Goal: Information Seeking & Learning: Learn about a topic

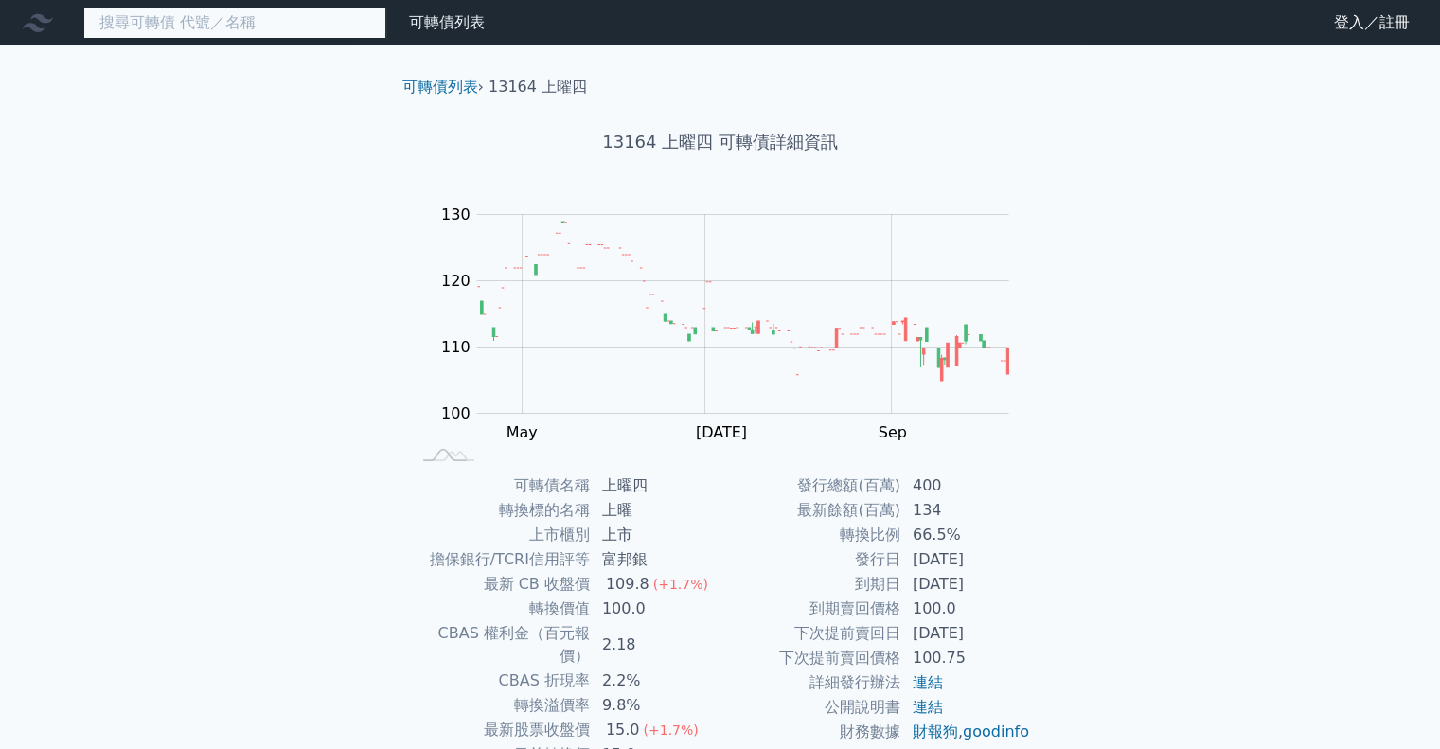
click at [246, 21] on input at bounding box center [234, 23] width 303 height 32
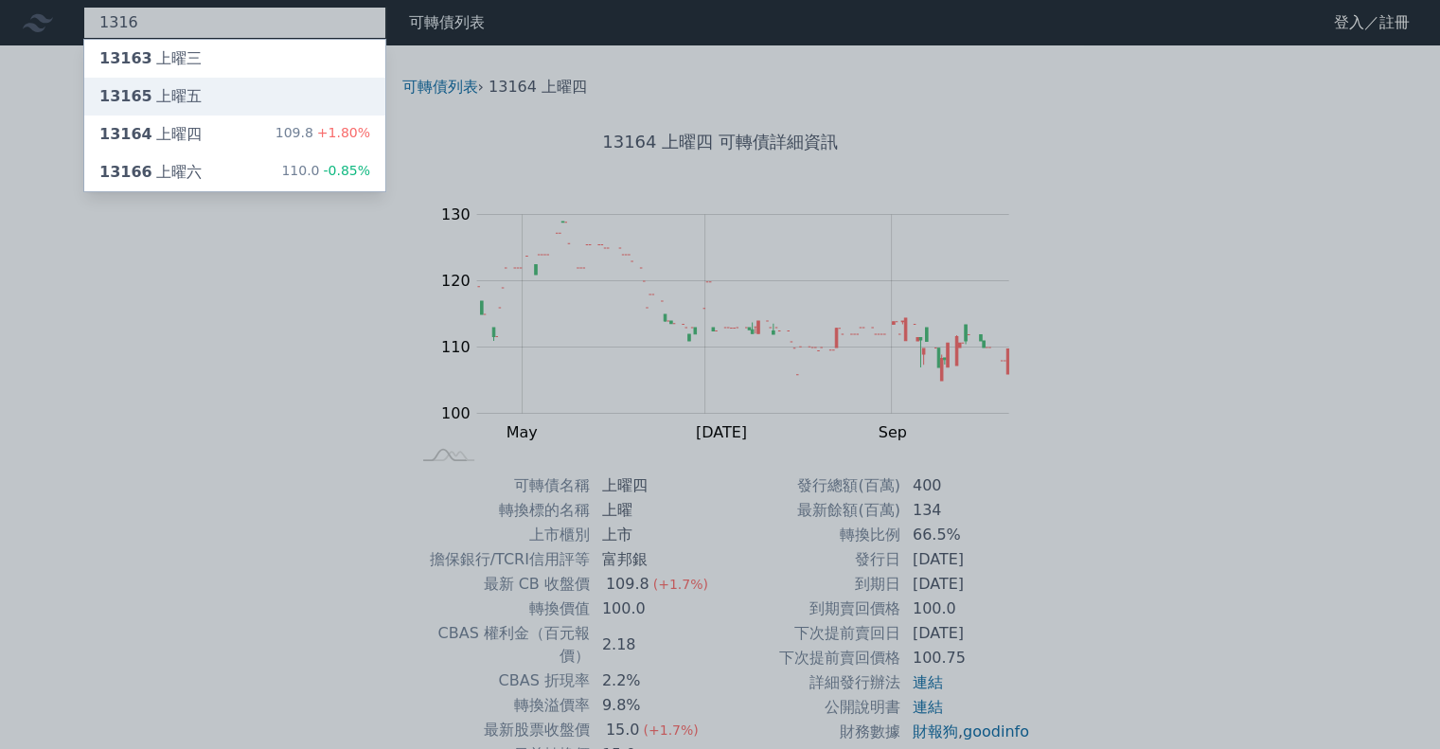
type input "1316"
click at [247, 80] on div "13165 上曜五" at bounding box center [234, 97] width 301 height 38
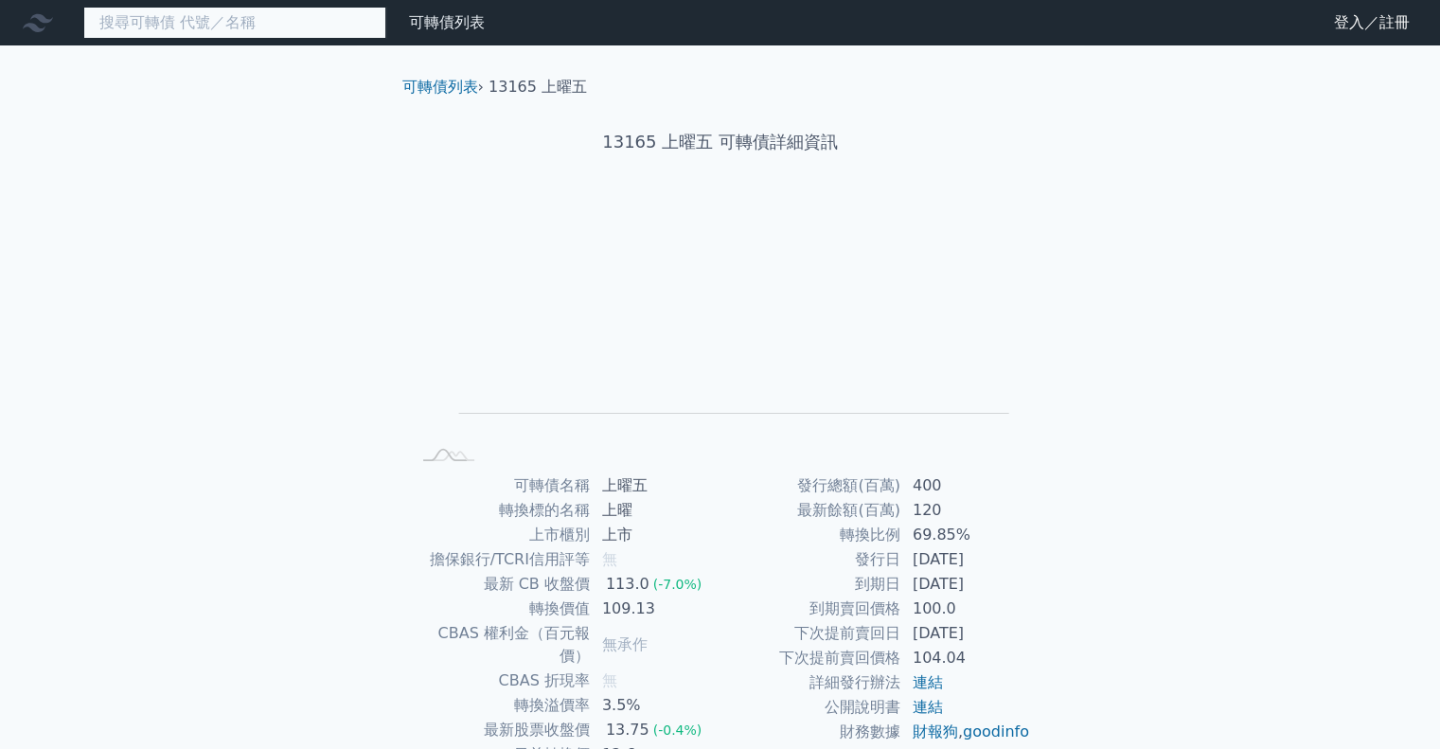
click at [221, 27] on input at bounding box center [234, 23] width 303 height 32
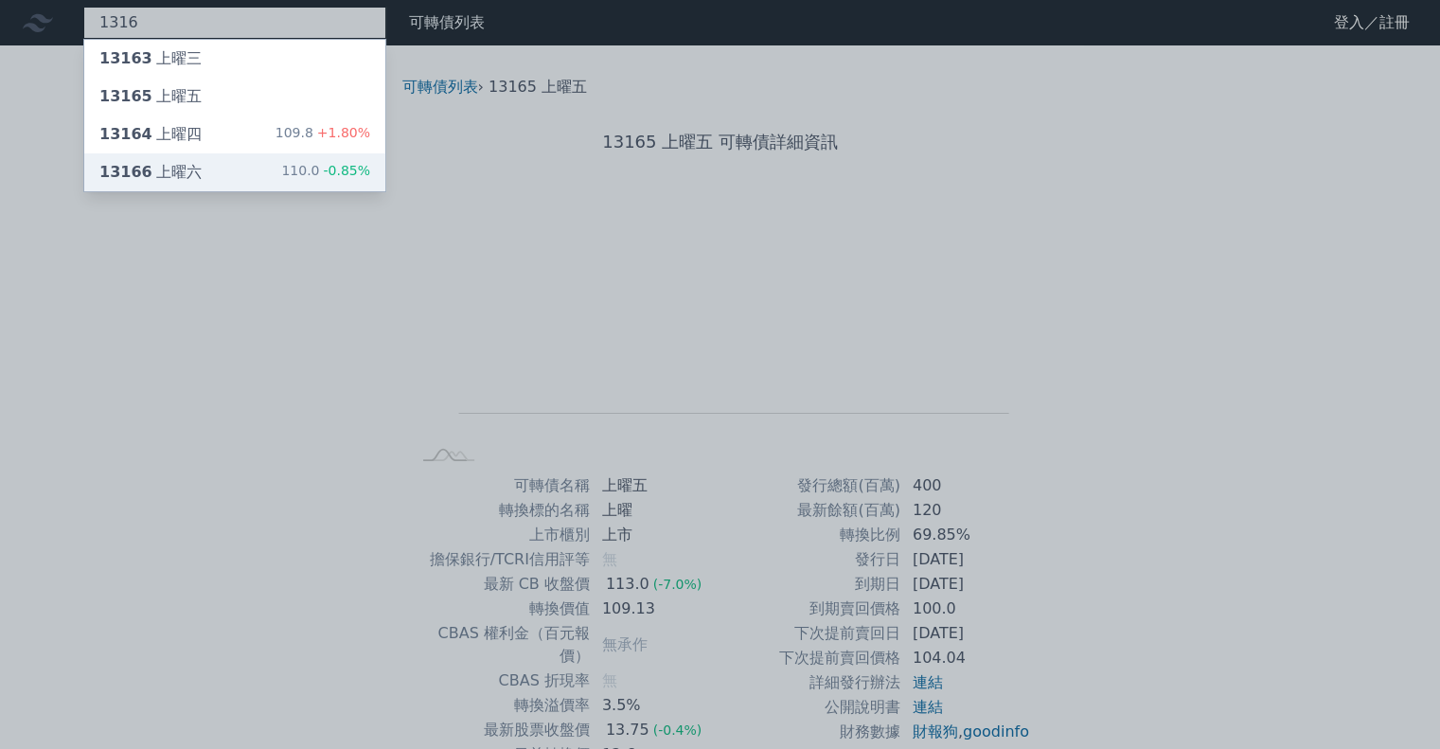
type input "1316"
click at [233, 169] on div "13166 上曜六 110.0 -0.85%" at bounding box center [234, 172] width 301 height 38
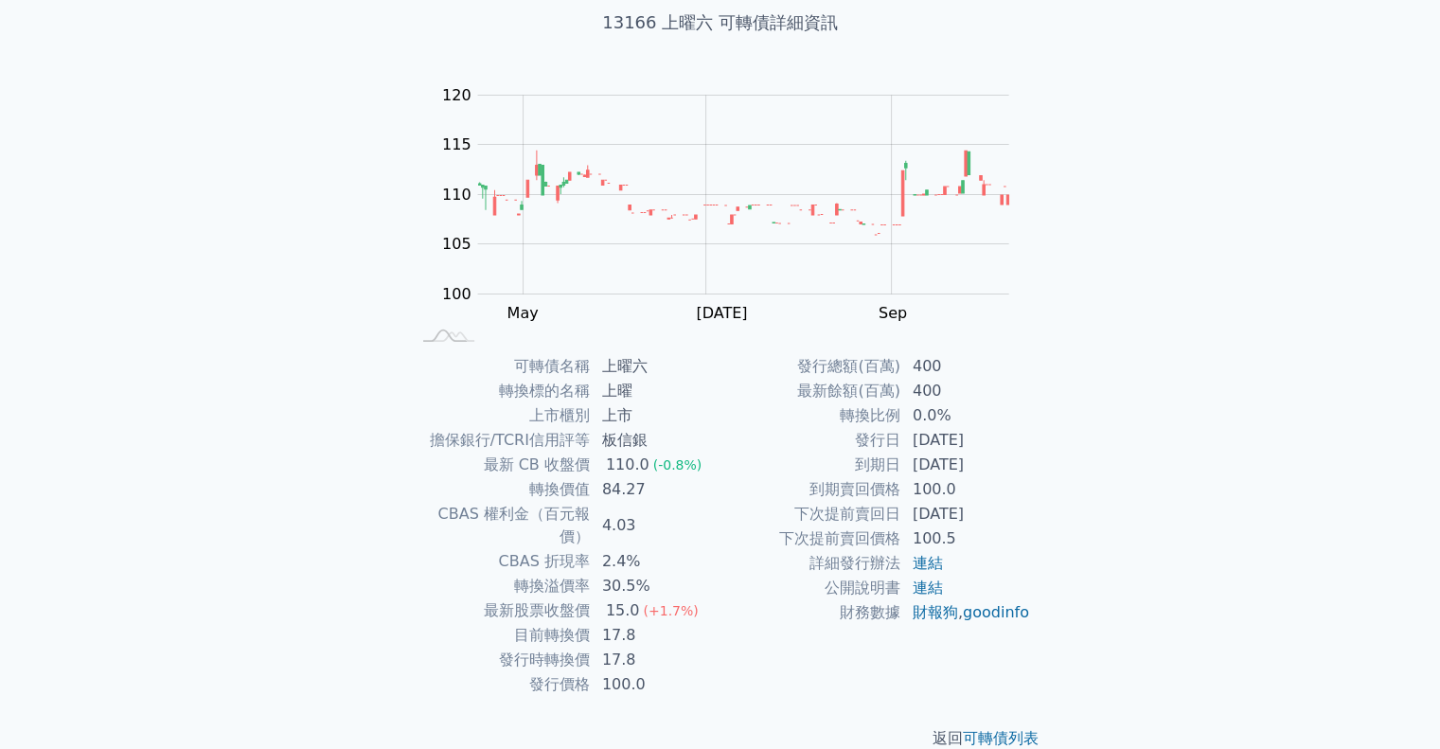
scroll to position [128, 0]
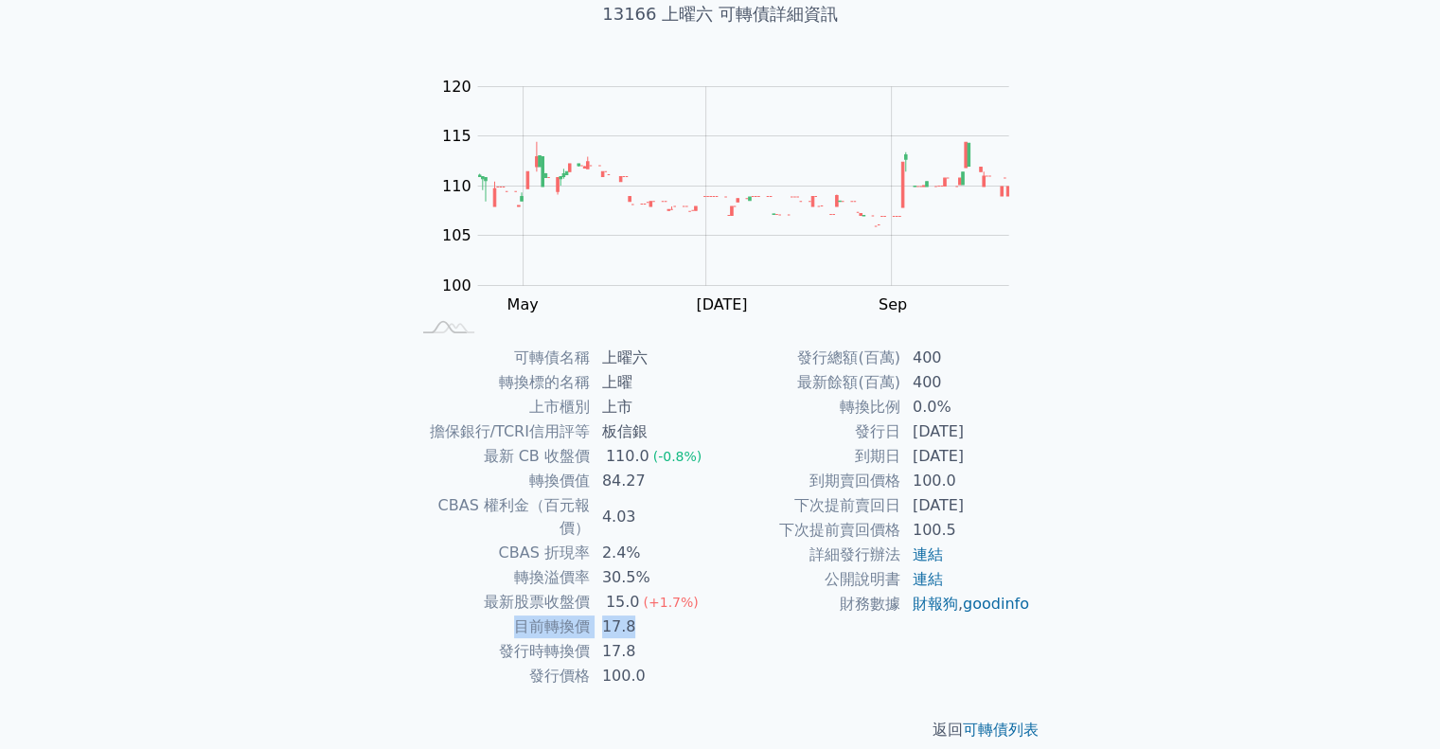
drag, startPoint x: 545, startPoint y: 603, endPoint x: 692, endPoint y: 601, distance: 146.8
click at [683, 614] on tr "目前轉換價 17.8" at bounding box center [565, 626] width 311 height 25
click at [698, 614] on td "17.8" at bounding box center [656, 626] width 130 height 25
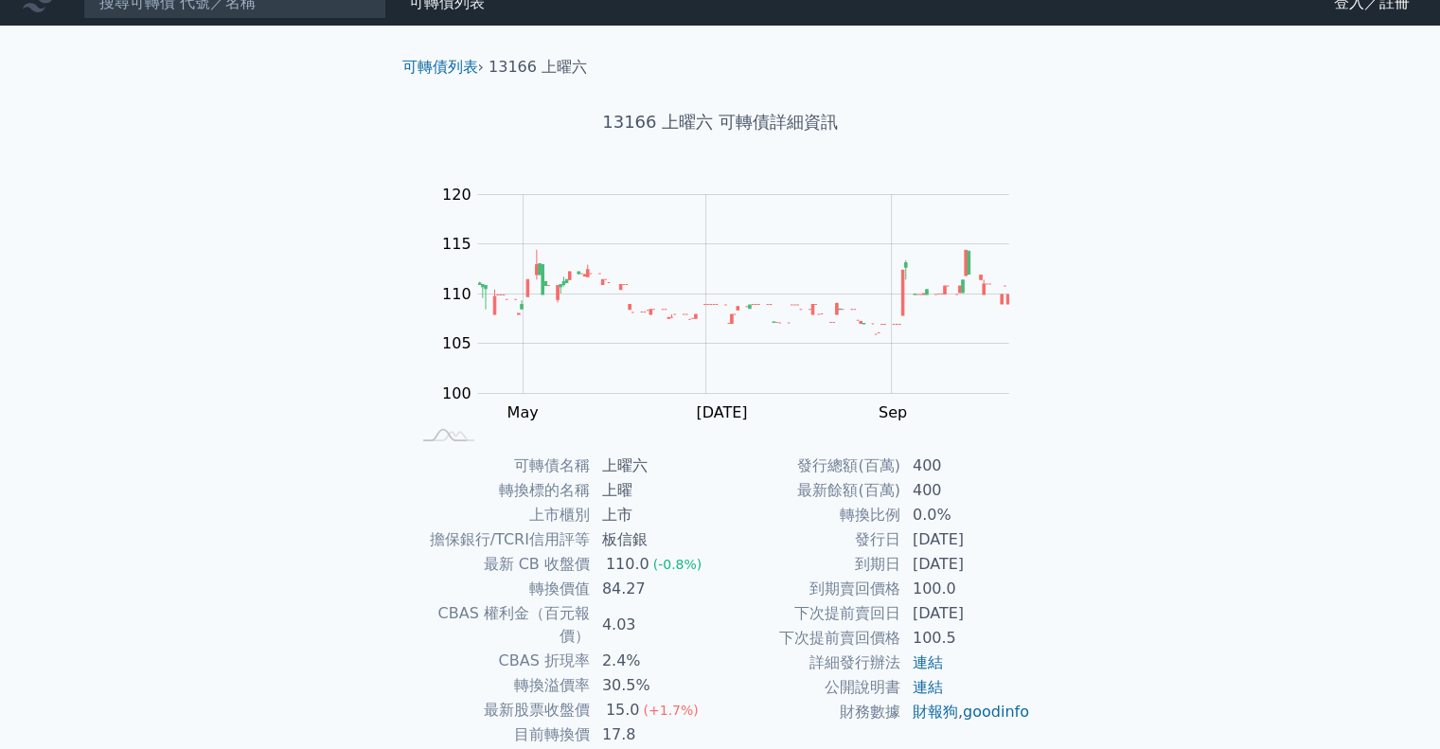
scroll to position [0, 0]
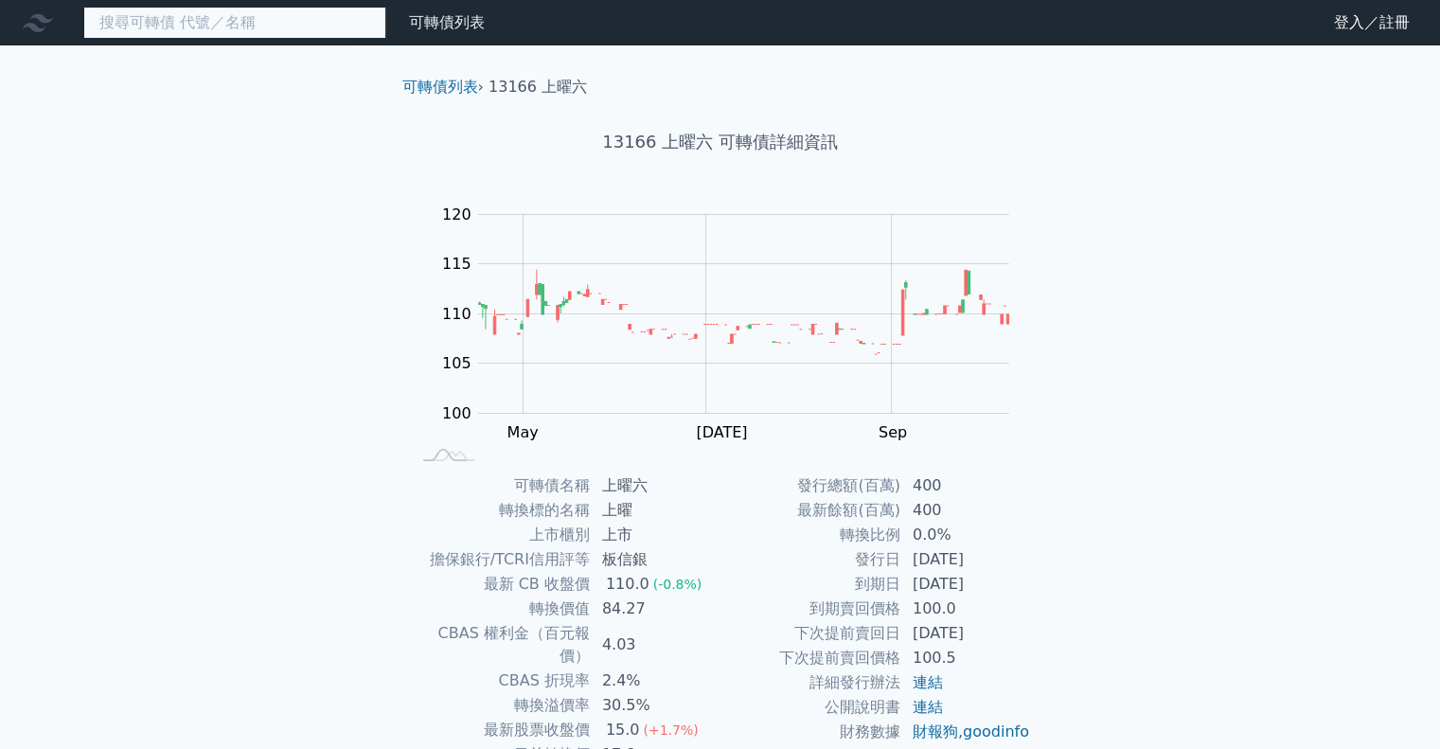
click at [151, 16] on input at bounding box center [234, 23] width 303 height 32
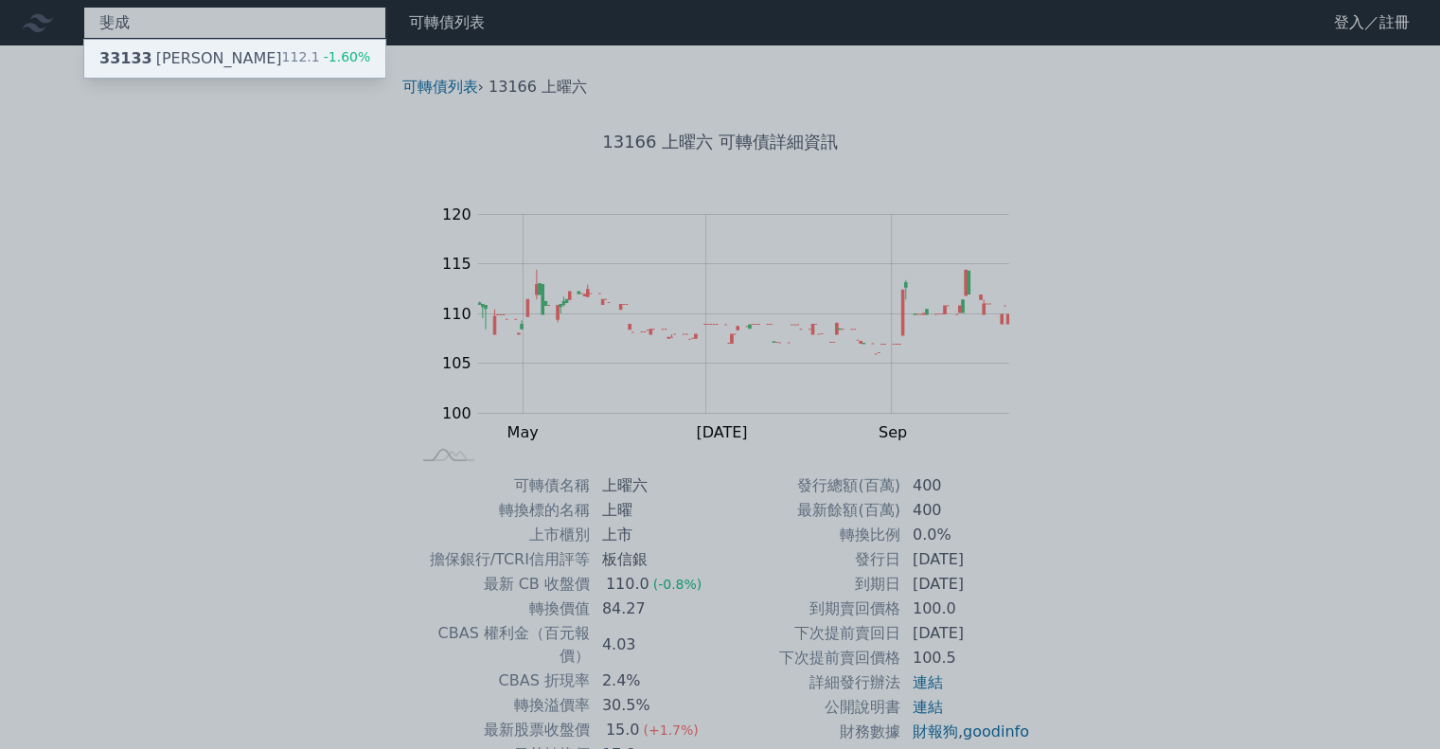
type input "斐成"
click at [173, 63] on div "33133 斐成三" at bounding box center [190, 58] width 183 height 23
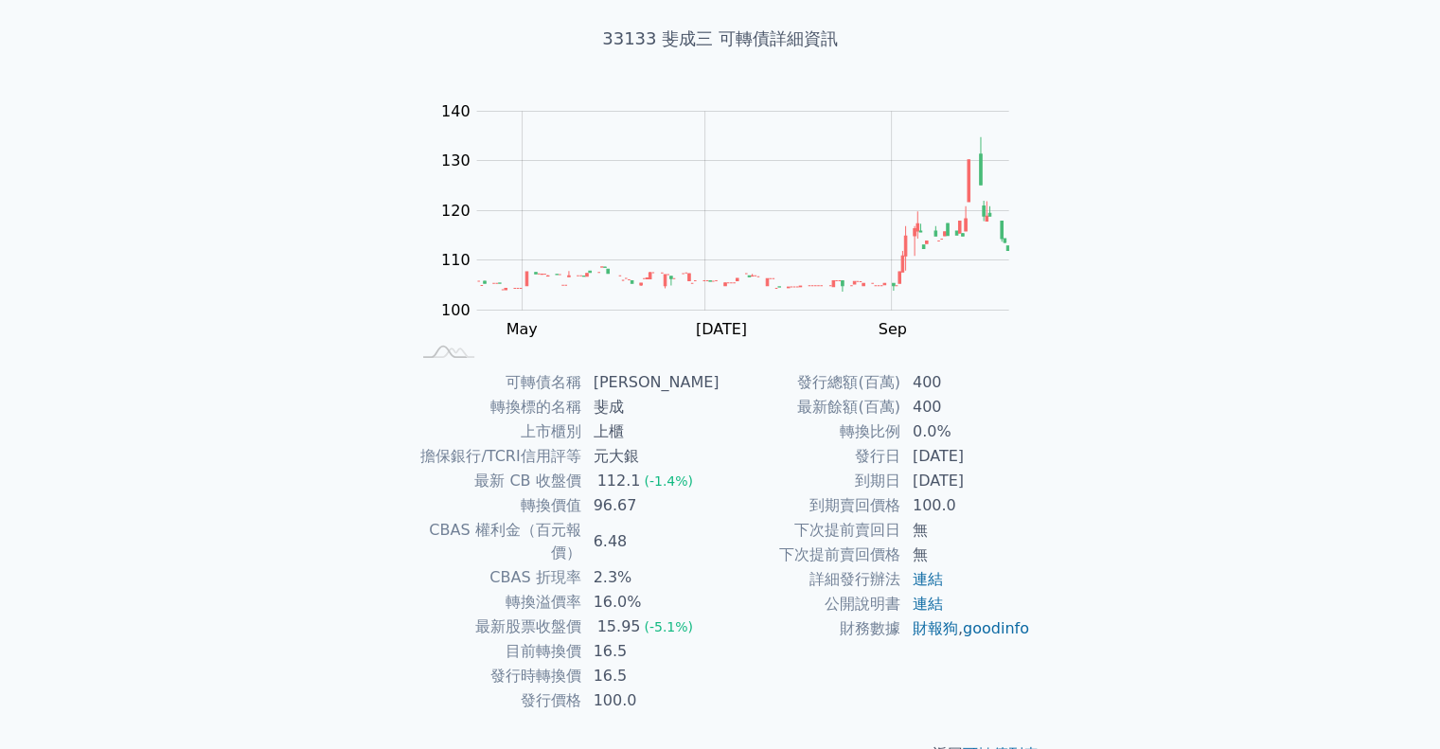
scroll to position [128, 0]
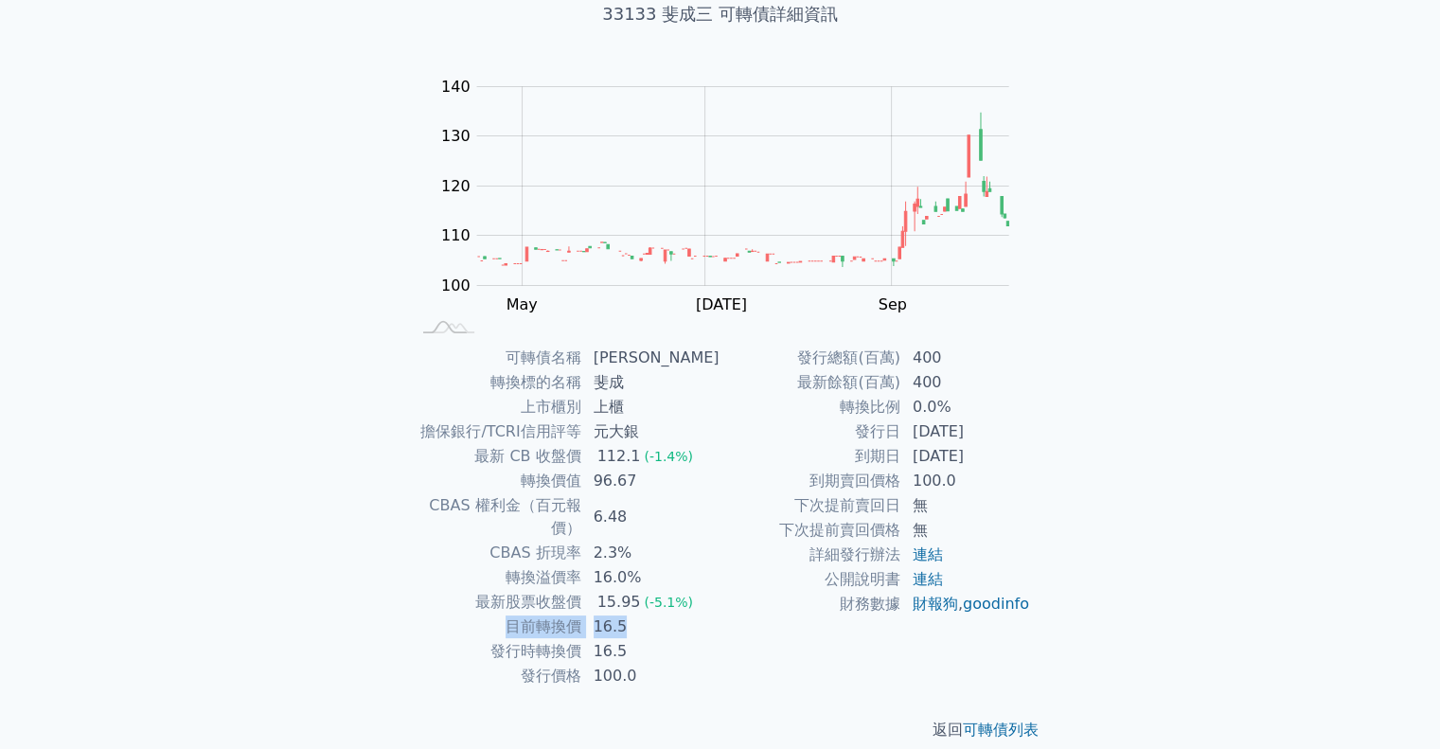
drag, startPoint x: 522, startPoint y: 600, endPoint x: 668, endPoint y: 598, distance: 146.8
click at [668, 614] on tr "目前轉換價 16.5" at bounding box center [565, 626] width 311 height 25
click at [664, 614] on td "16.5" at bounding box center [651, 626] width 138 height 25
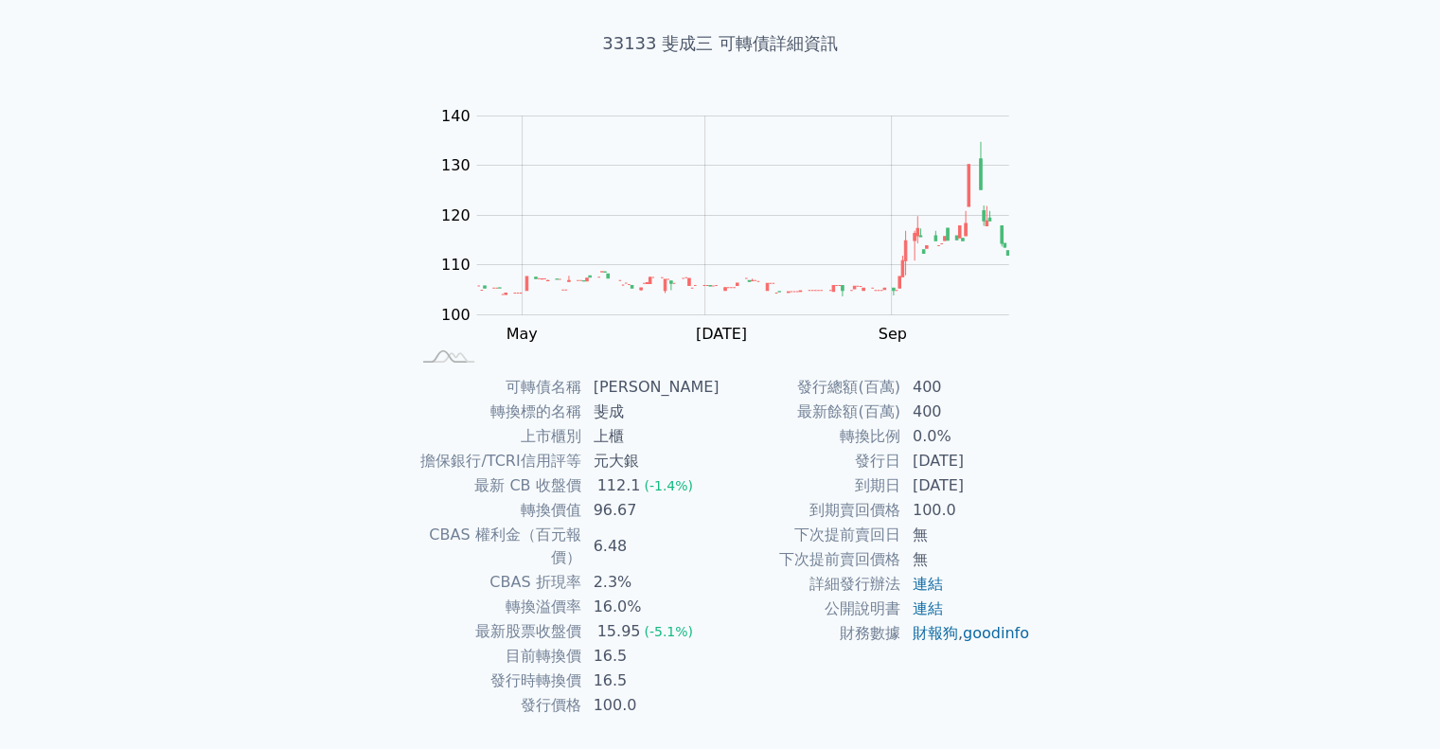
scroll to position [0, 0]
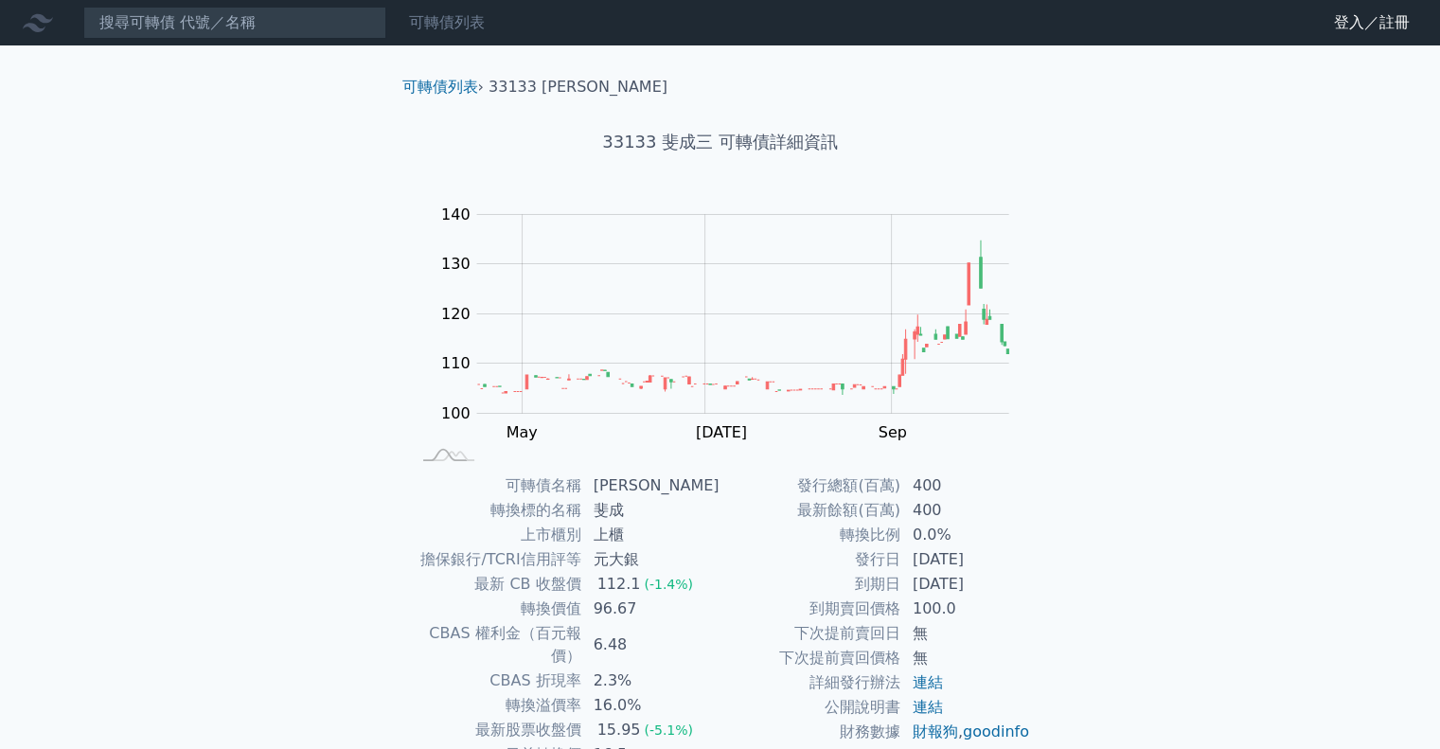
click at [456, 29] on link "可轉債列表" at bounding box center [447, 22] width 76 height 18
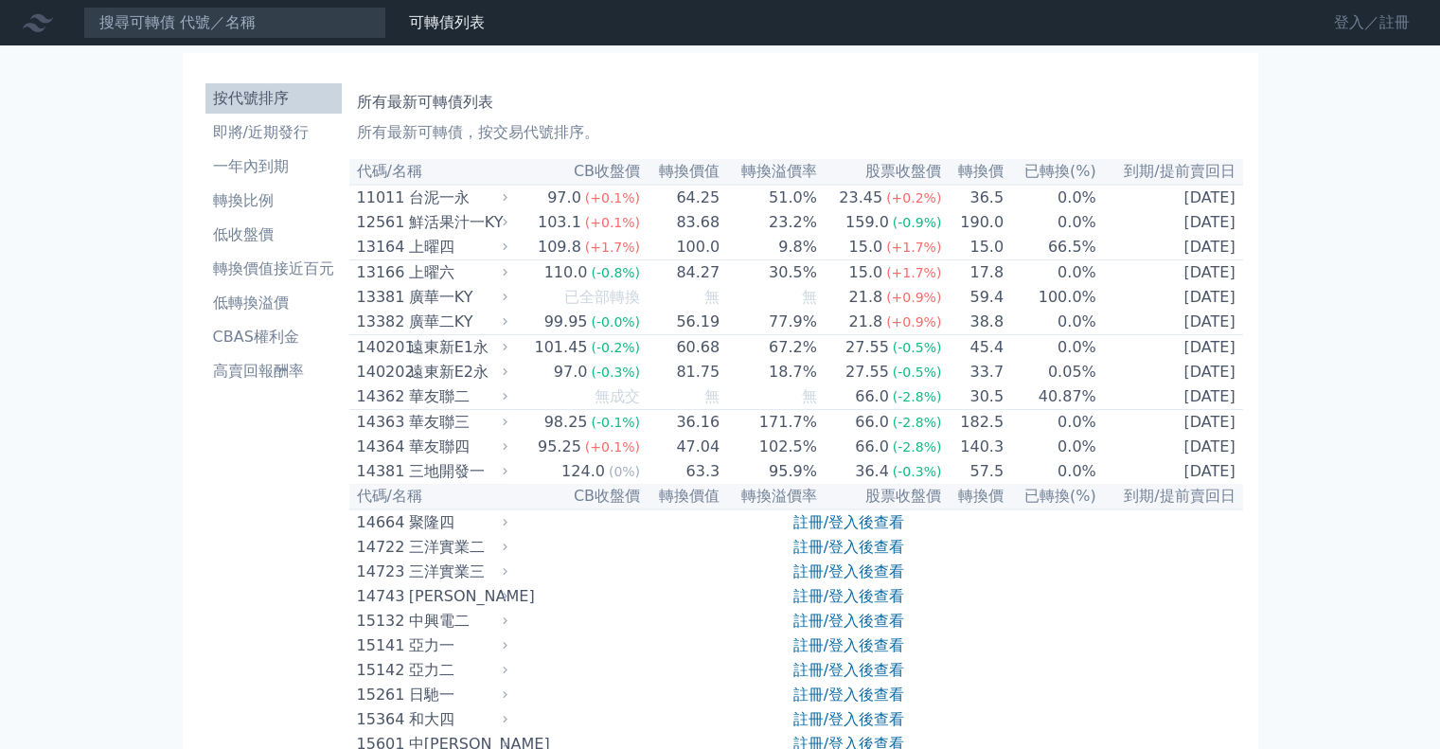
click at [1341, 24] on link "登入／註冊" at bounding box center [1372, 23] width 106 height 30
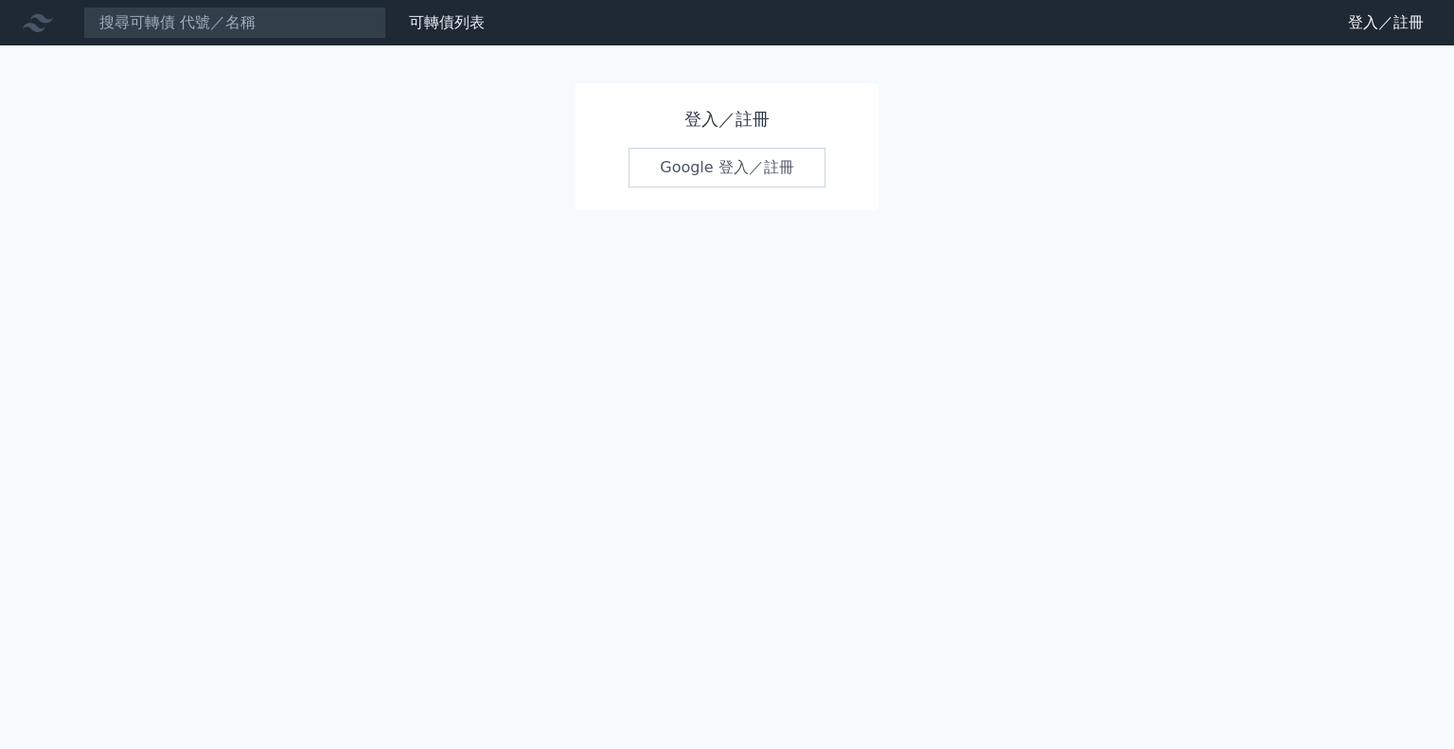
click at [738, 176] on link "Google 登入／註冊" at bounding box center [727, 168] width 197 height 40
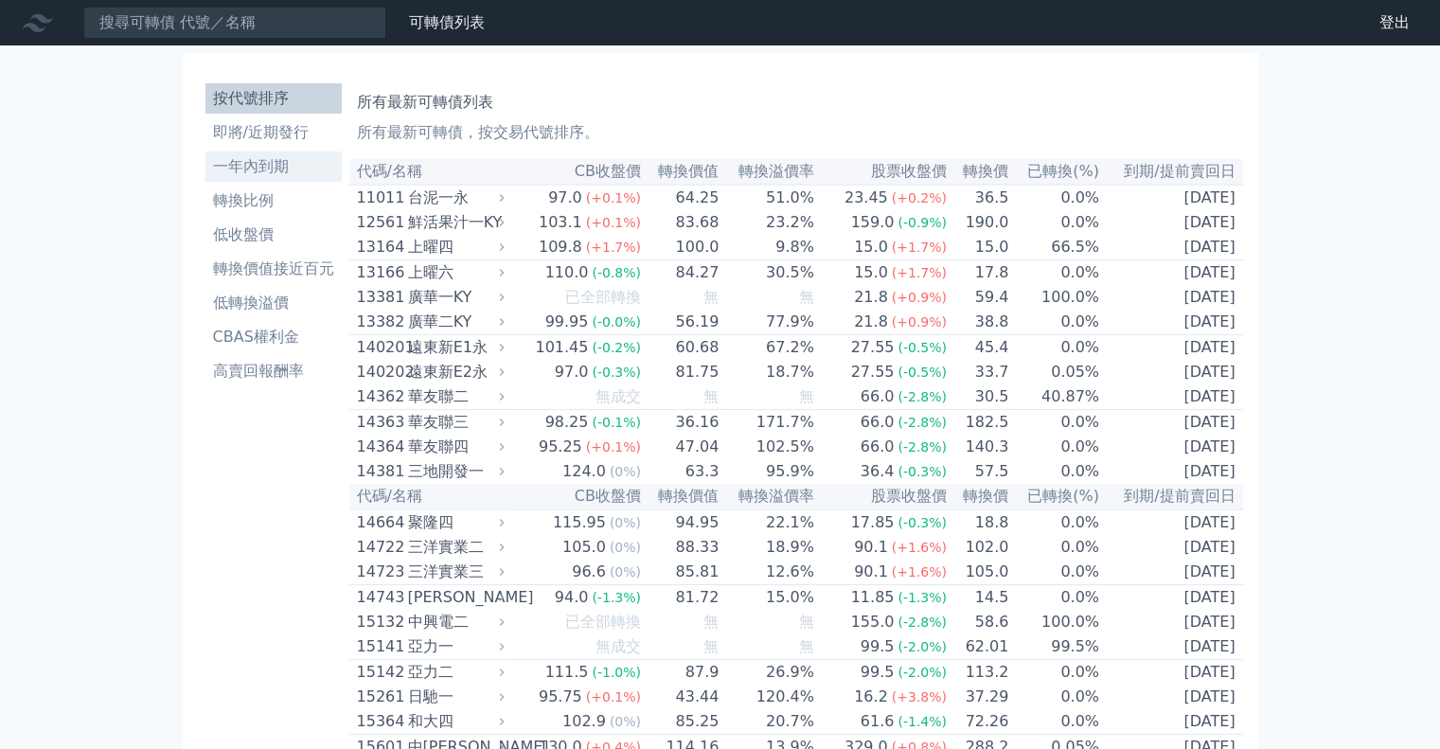
click at [260, 165] on li "一年內到期" at bounding box center [273, 166] width 136 height 23
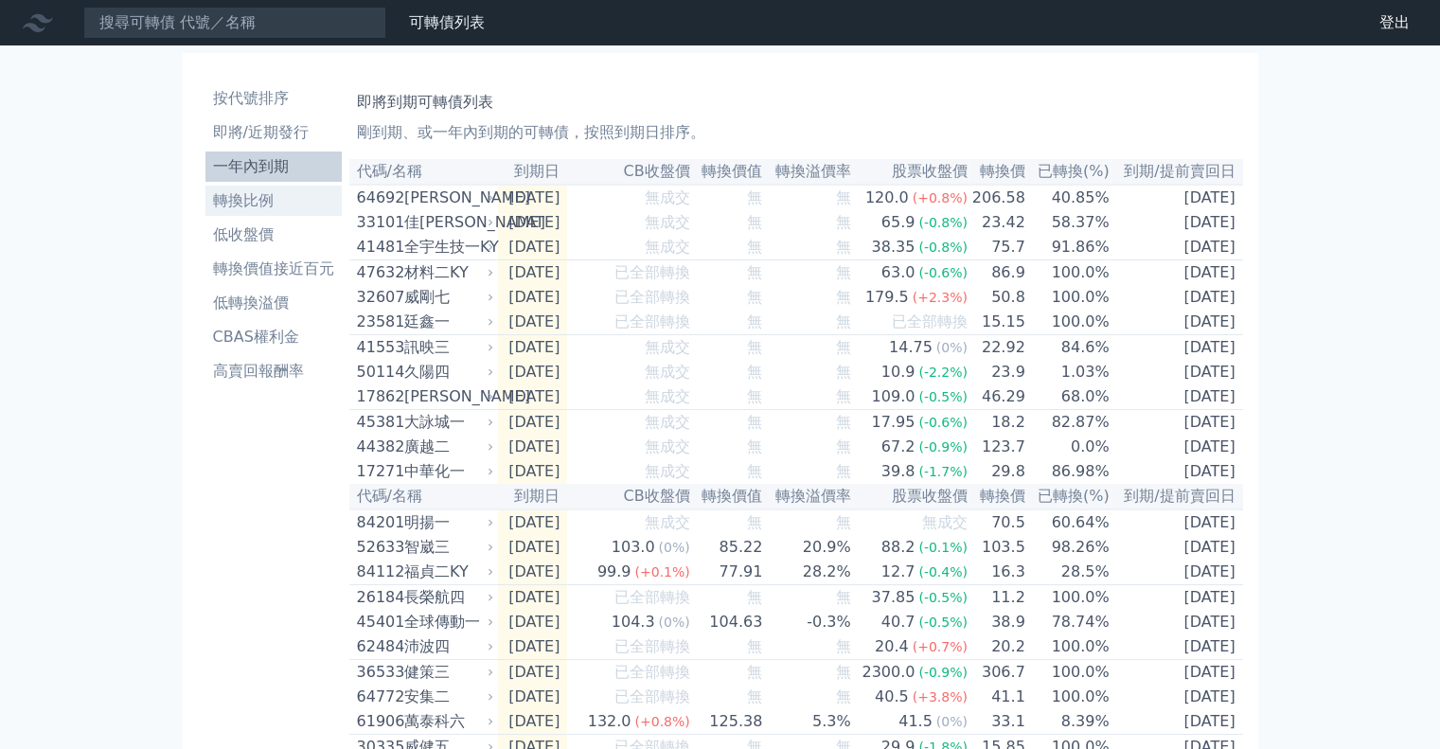
click at [276, 193] on li "轉換比例" at bounding box center [273, 200] width 136 height 23
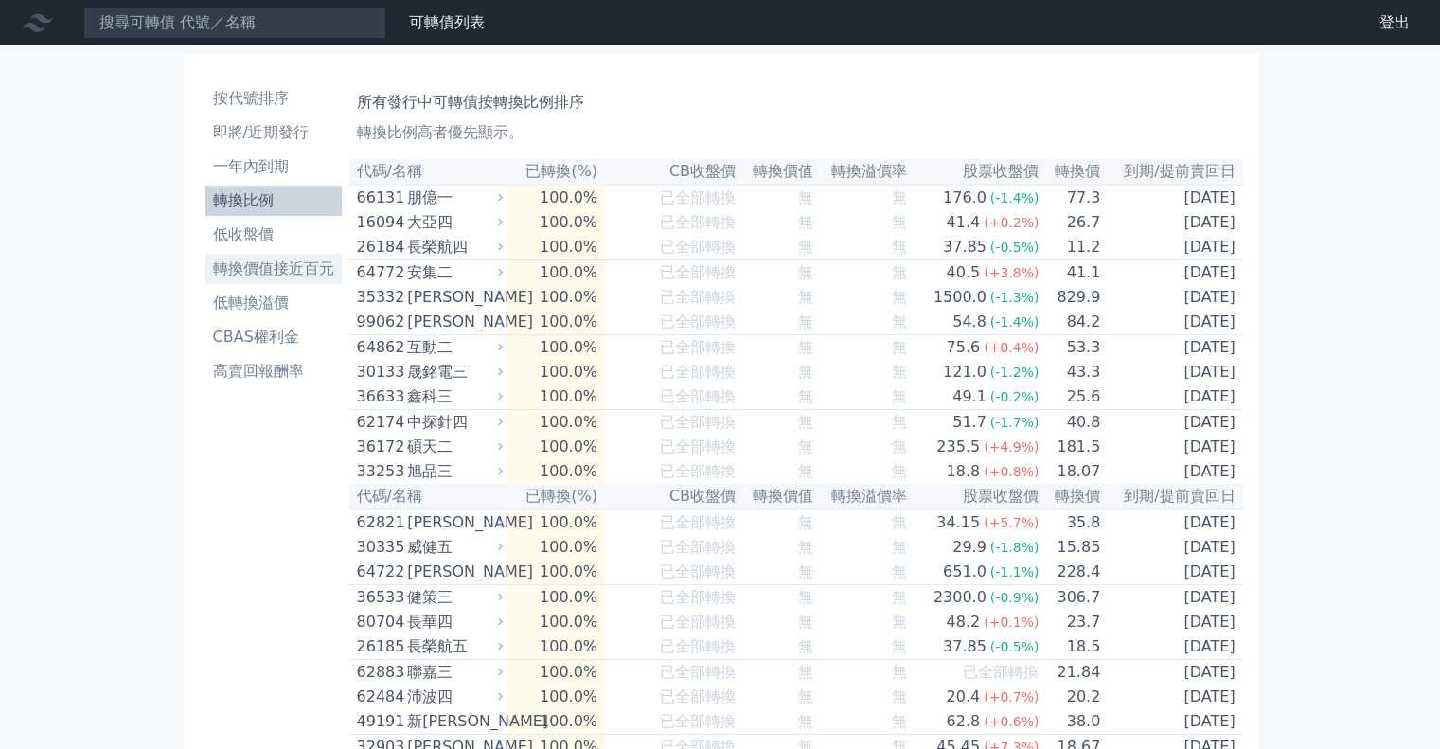
click at [290, 269] on li "轉換價值接近百元" at bounding box center [273, 269] width 136 height 23
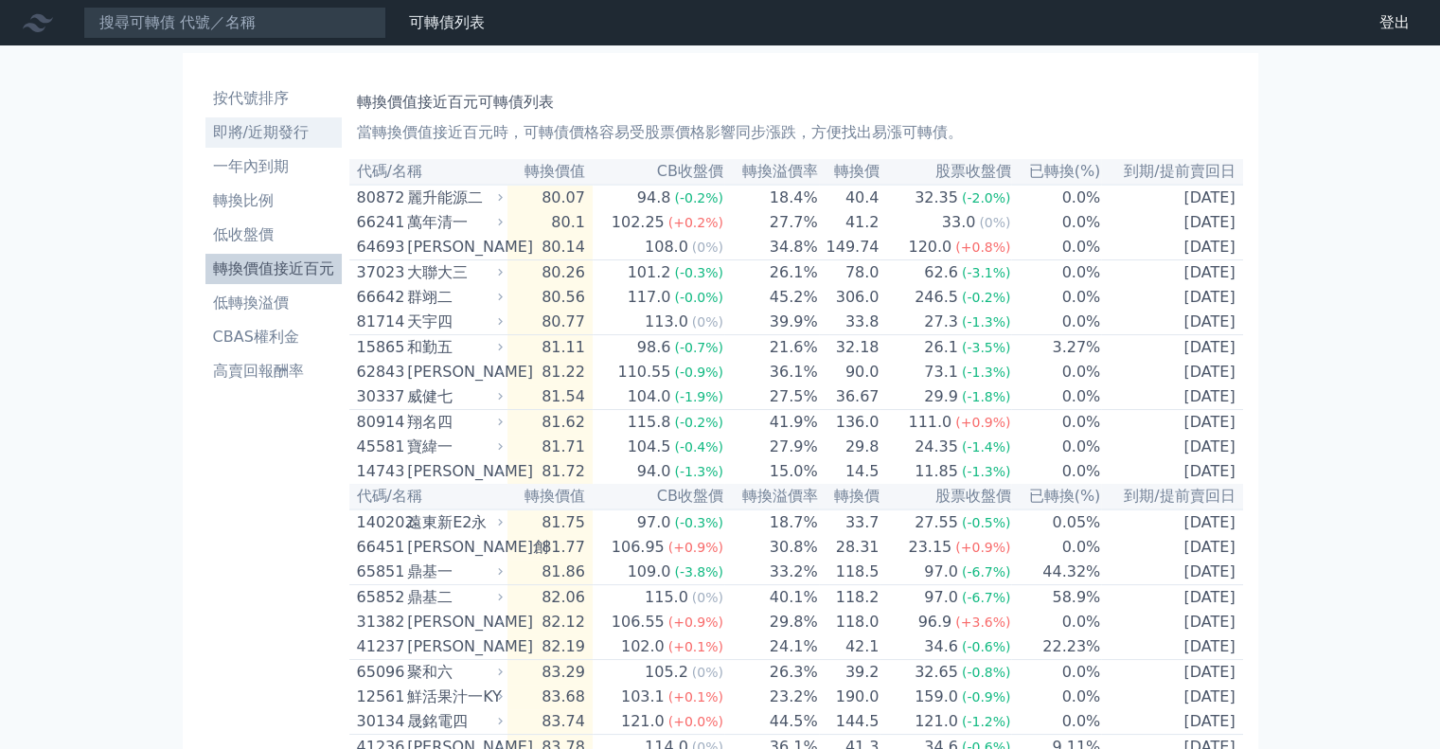
click at [284, 133] on li "即將/近期發行" at bounding box center [273, 132] width 136 height 23
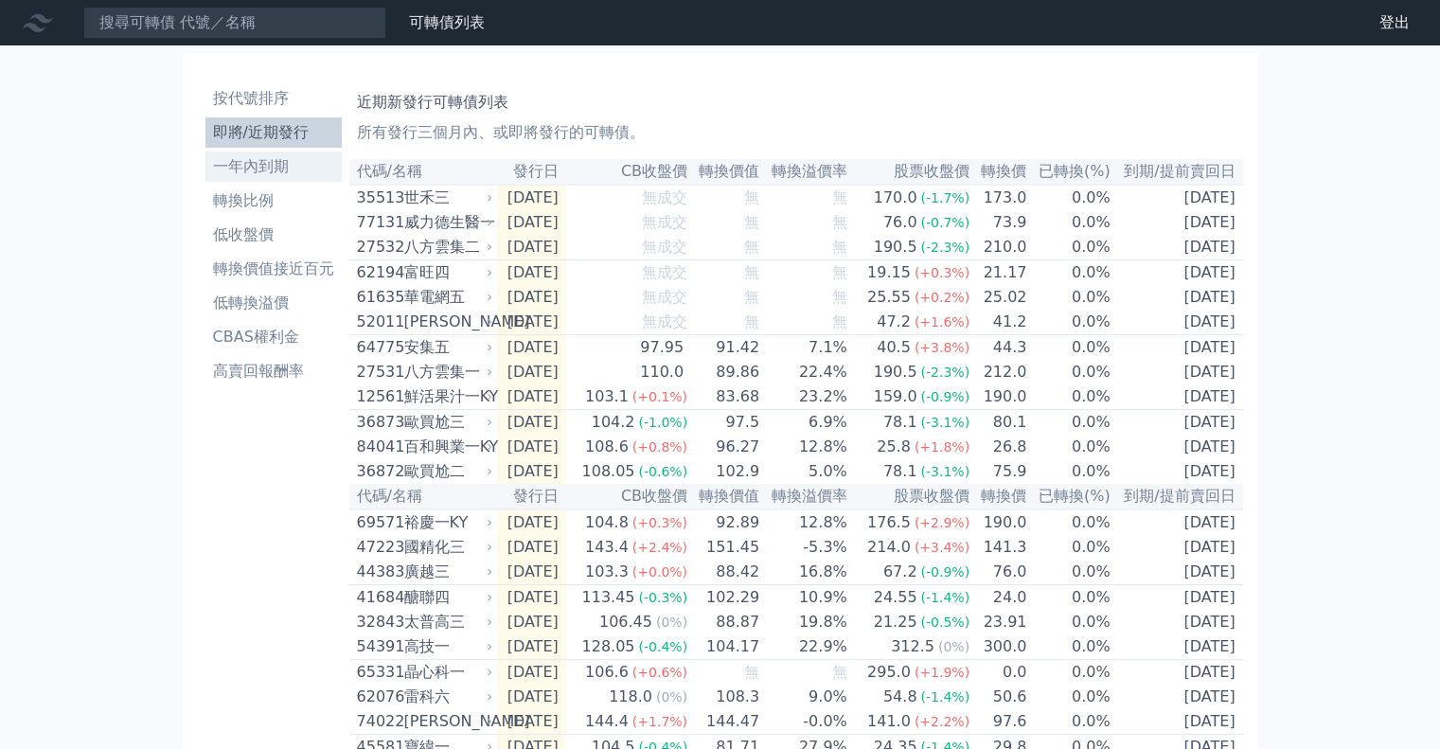
click at [265, 166] on li "一年內到期" at bounding box center [273, 166] width 136 height 23
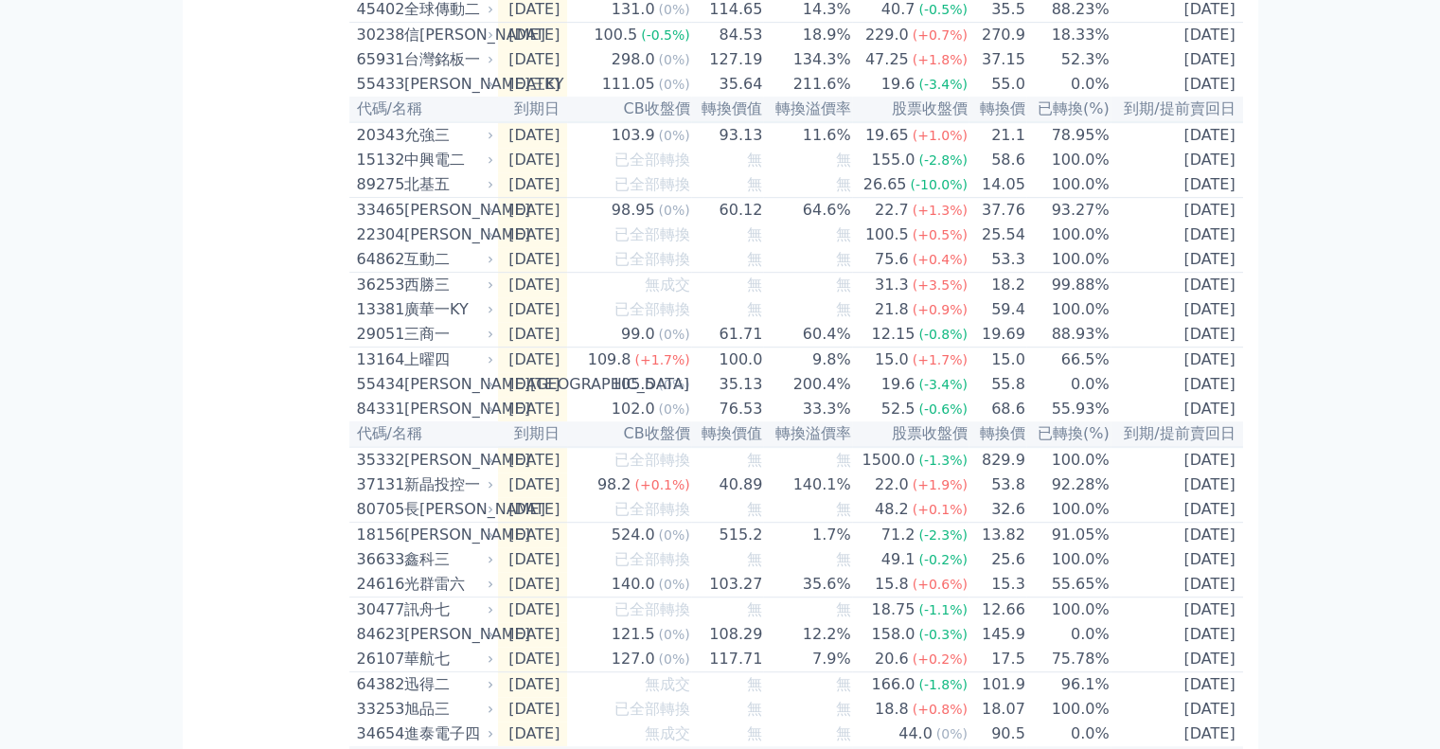
scroll to position [1041, 0]
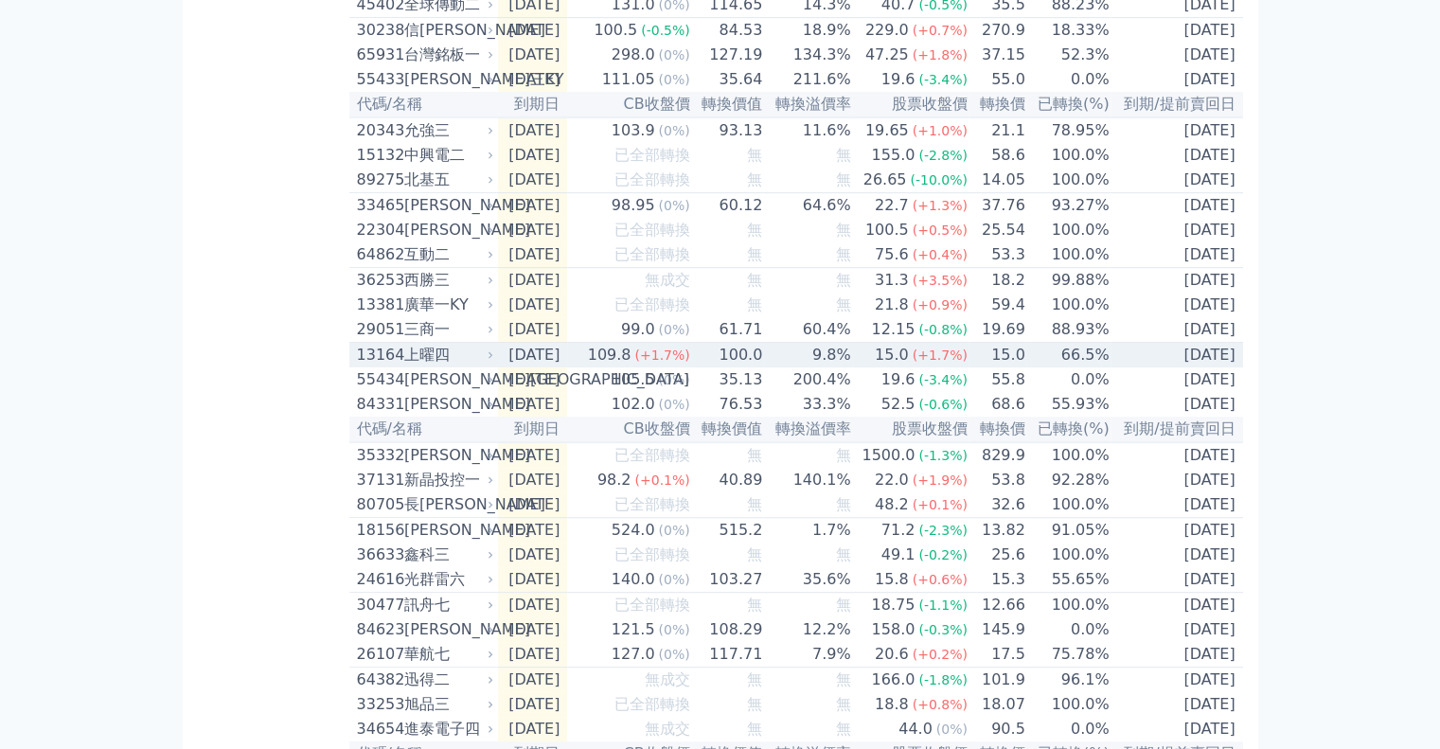
click at [427, 366] on div "上曜四" at bounding box center [447, 355] width 86 height 23
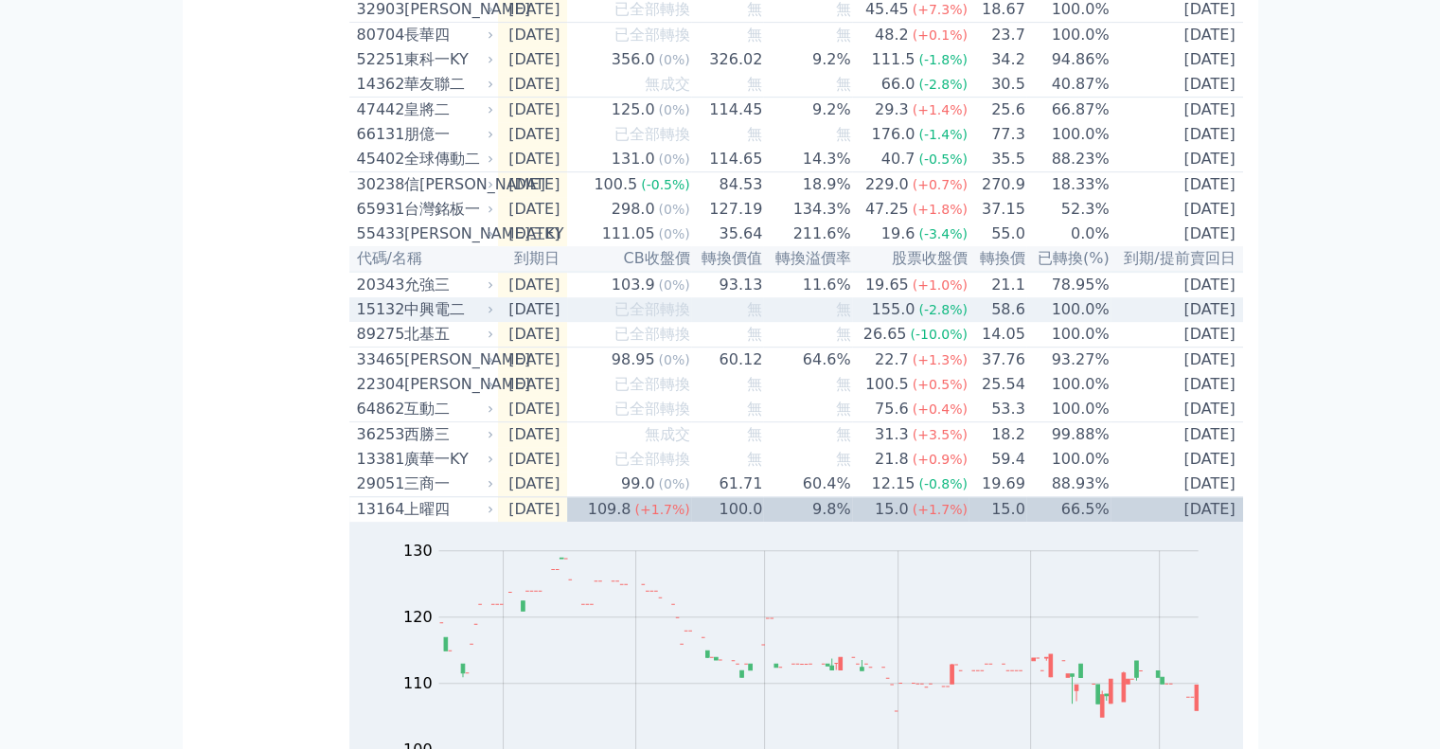
scroll to position [1136, 0]
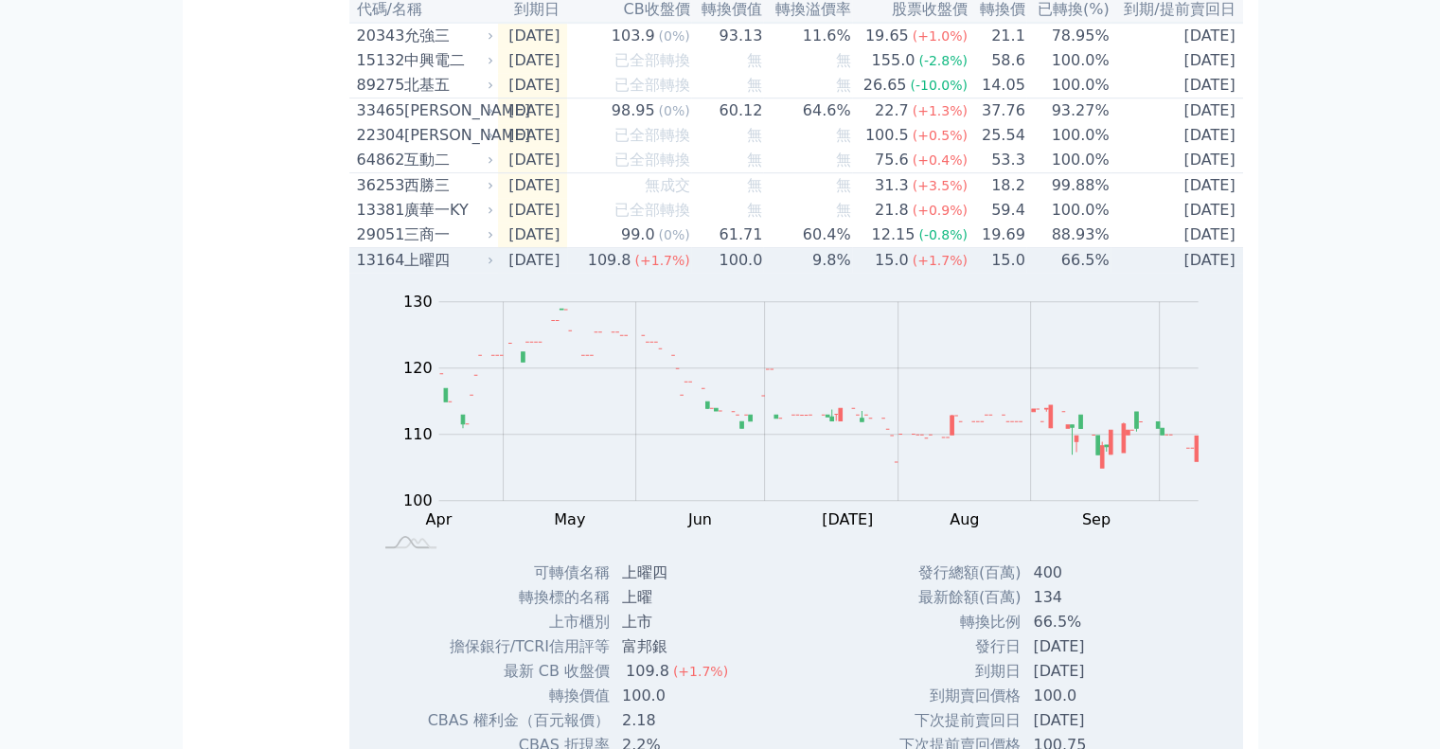
click at [357, 272] on div "13164" at bounding box center [378, 260] width 43 height 23
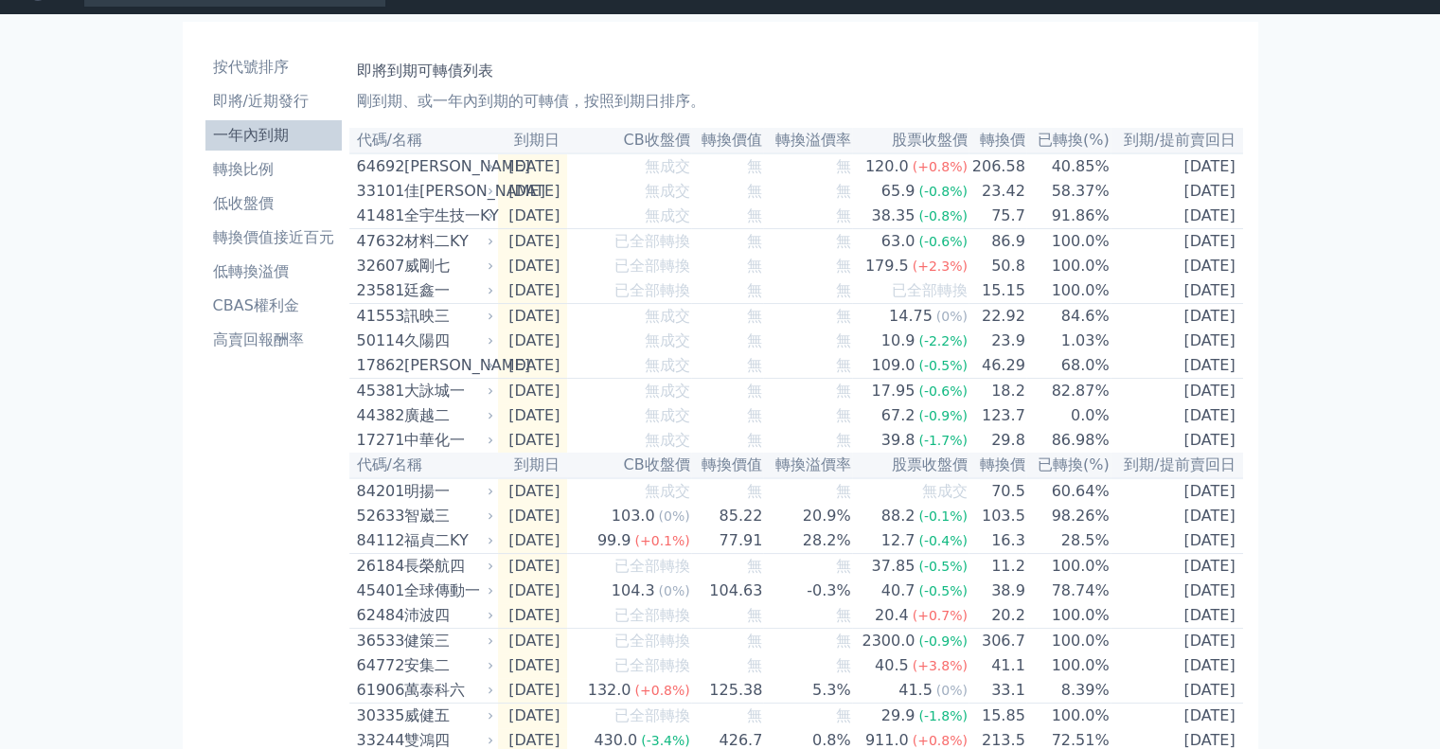
scroll to position [0, 0]
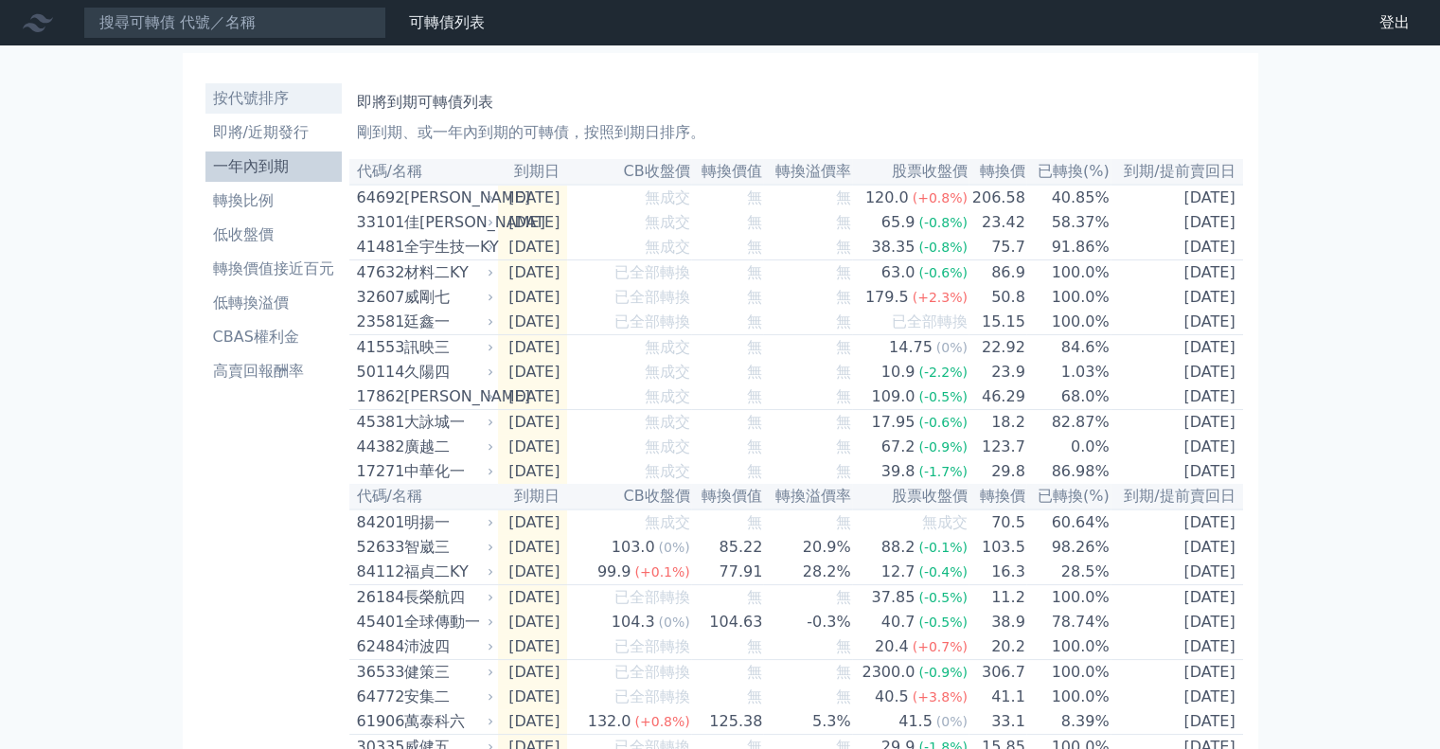
click at [269, 88] on li "按代號排序" at bounding box center [273, 98] width 136 height 23
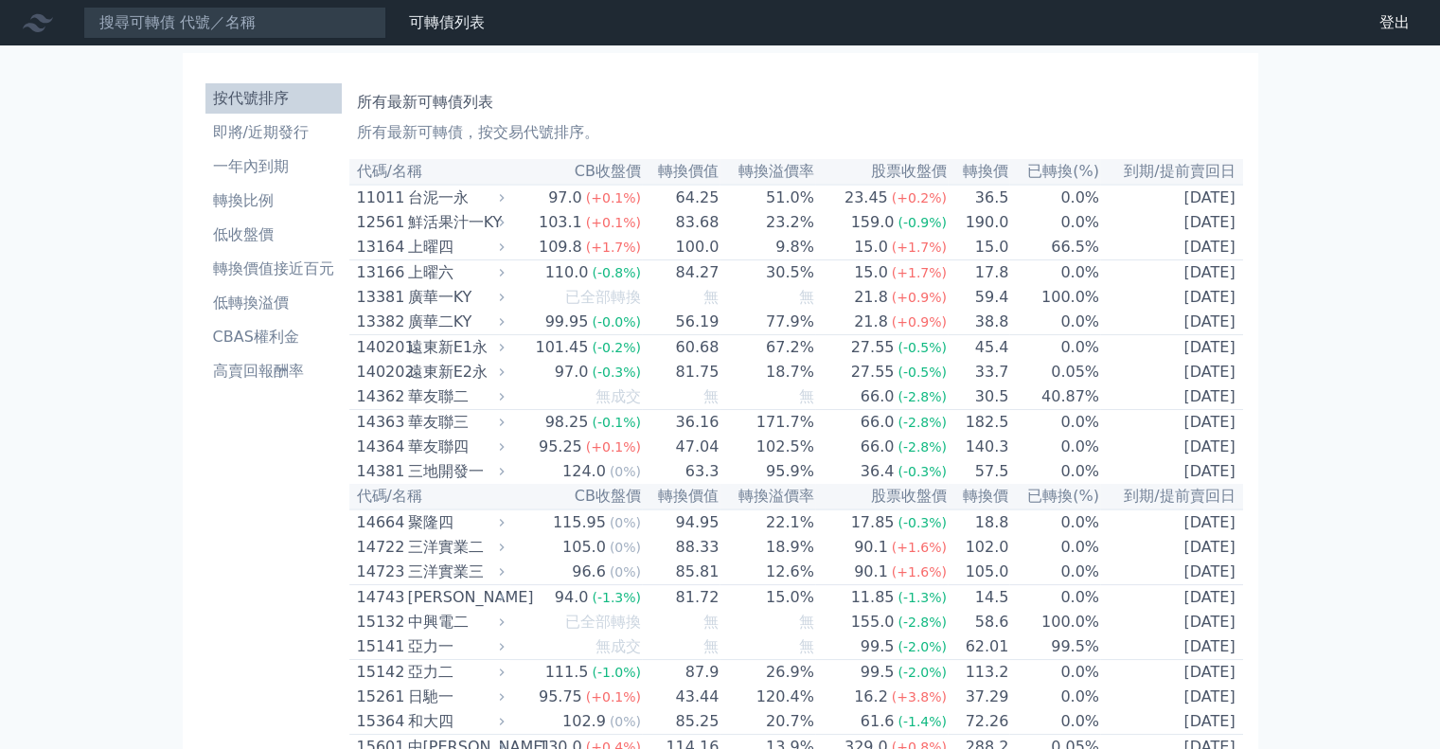
click at [0, 0] on link "財務數據" at bounding box center [0, 0] width 0 height 0
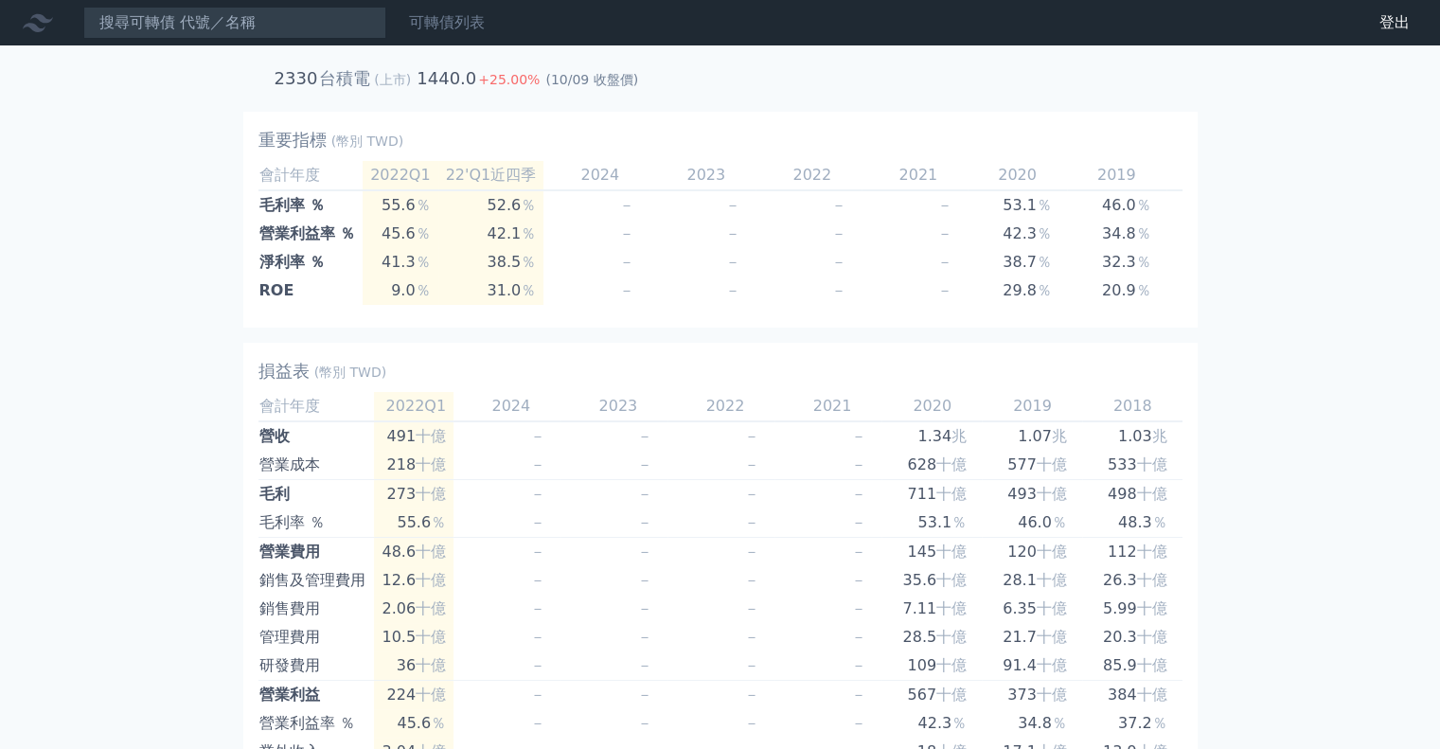
click at [437, 22] on link "可轉債列表" at bounding box center [447, 22] width 76 height 18
